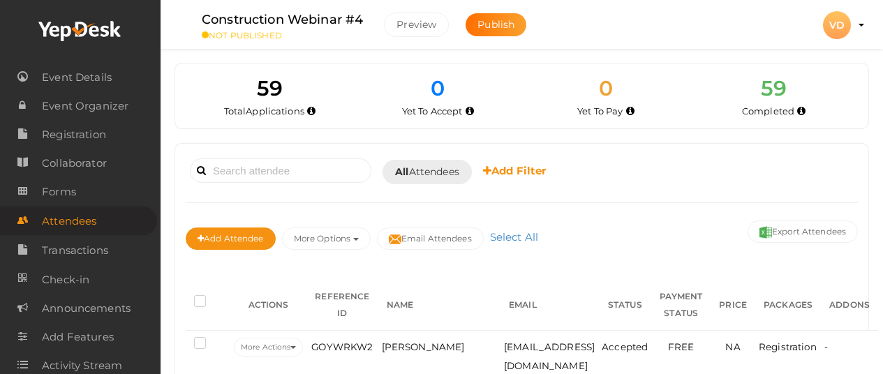
scroll to position [149, 0]
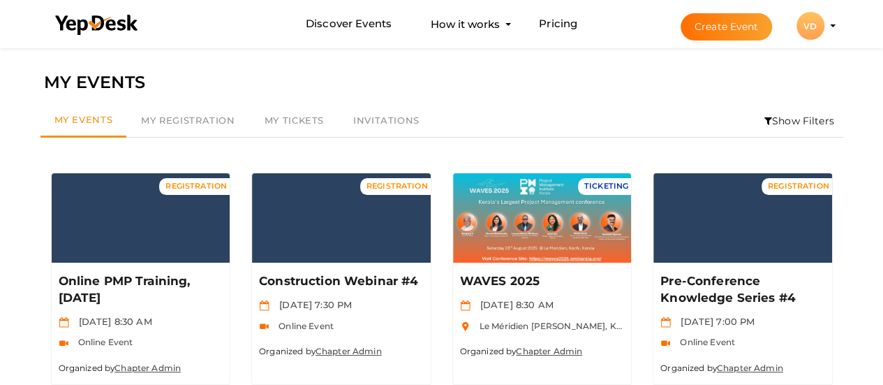
scroll to position [336, 0]
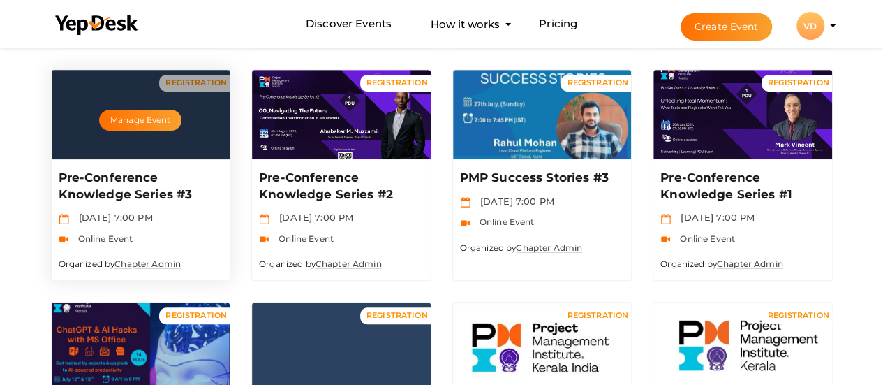
click at [118, 137] on div "Manage Event" at bounding box center [141, 114] width 179 height 89
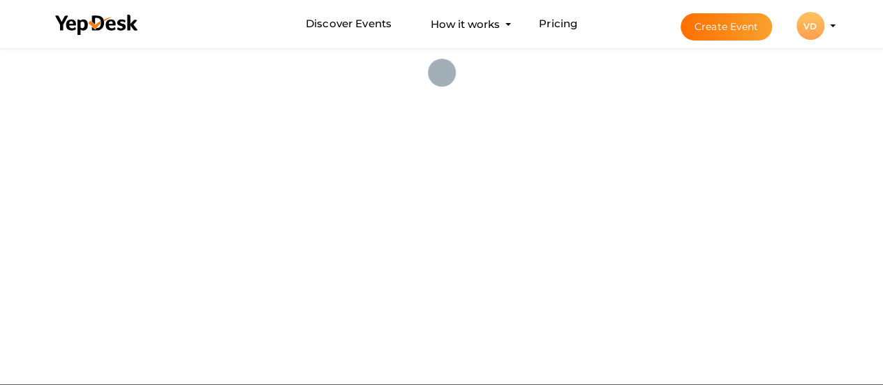
click at [824, 27] on profile-pic "VD" at bounding box center [810, 26] width 28 height 10
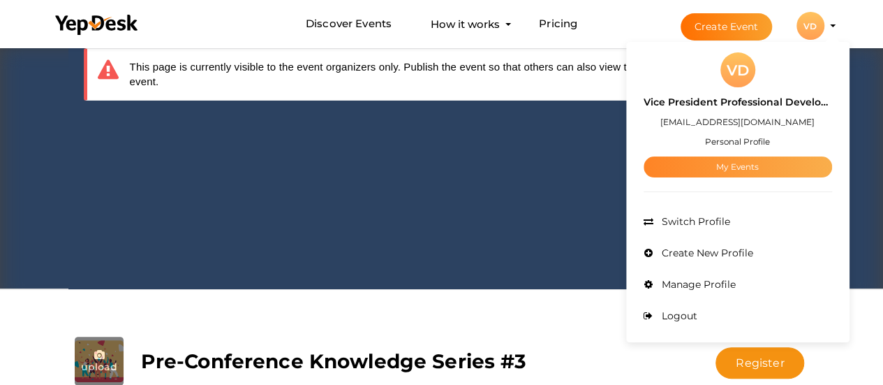
click at [756, 168] on link "My Events" at bounding box center [737, 166] width 188 height 21
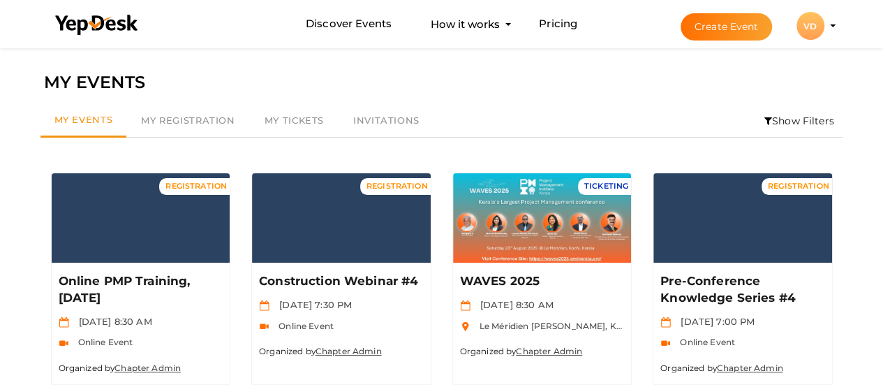
scroll to position [336, 0]
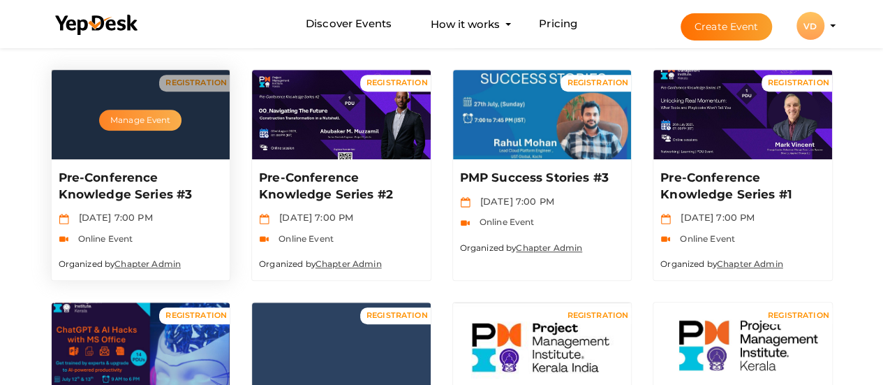
click at [149, 118] on button "Manage Event" at bounding box center [140, 120] width 82 height 21
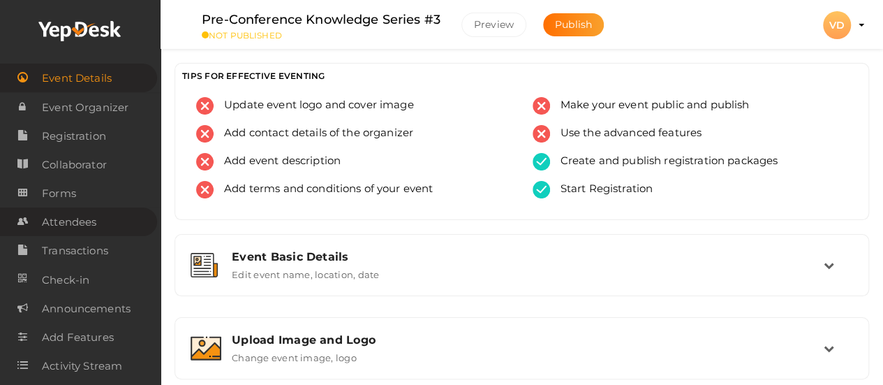
click at [67, 221] on span "Attendees" at bounding box center [69, 222] width 54 height 28
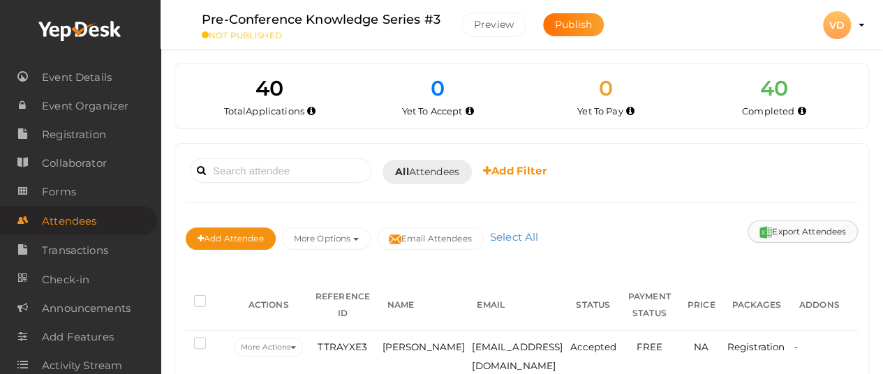
click at [828, 230] on button "Export Attendees" at bounding box center [802, 232] width 110 height 22
